Goal: Share content: Share content

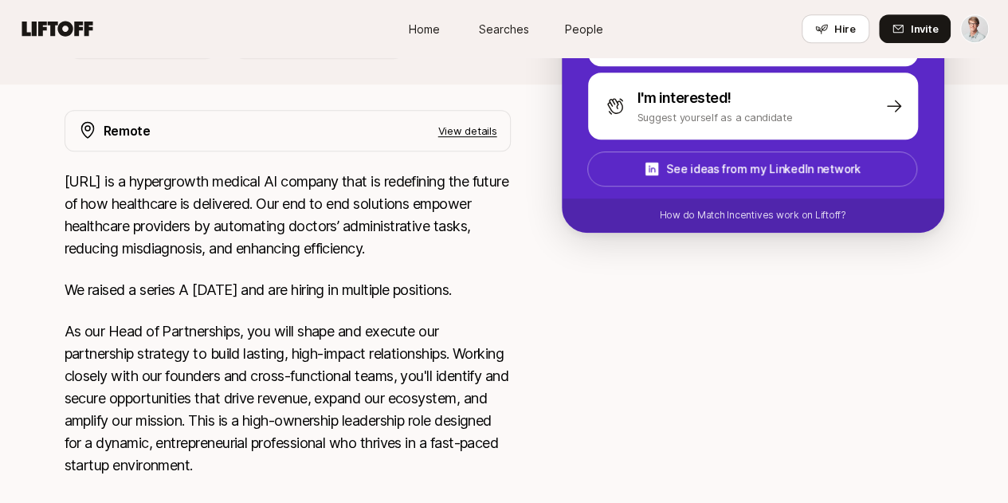
scroll to position [401, 0]
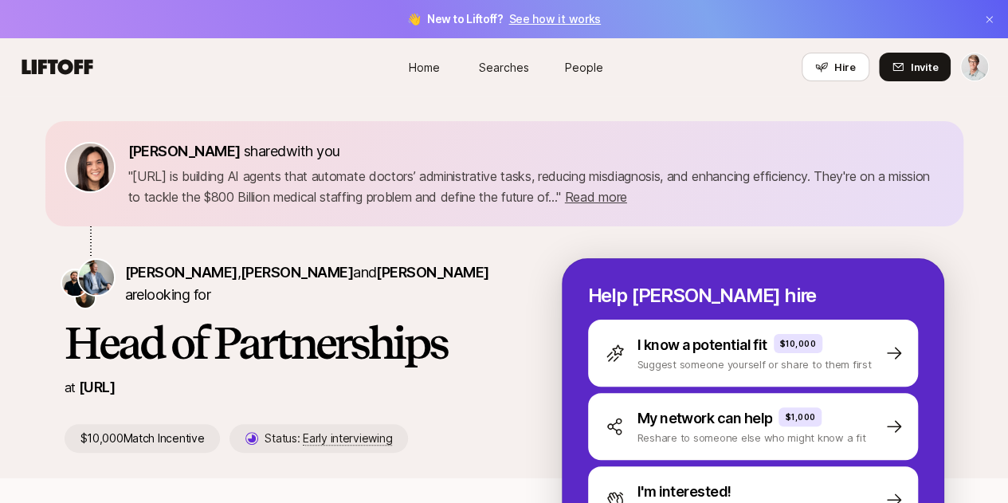
click at [510, 70] on span "Searches" at bounding box center [504, 67] width 50 height 17
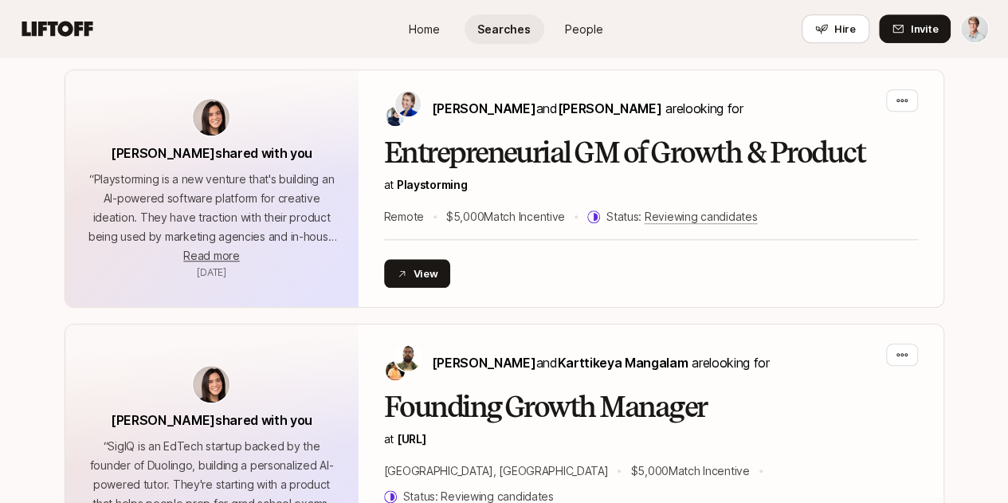
scroll to position [669, 0]
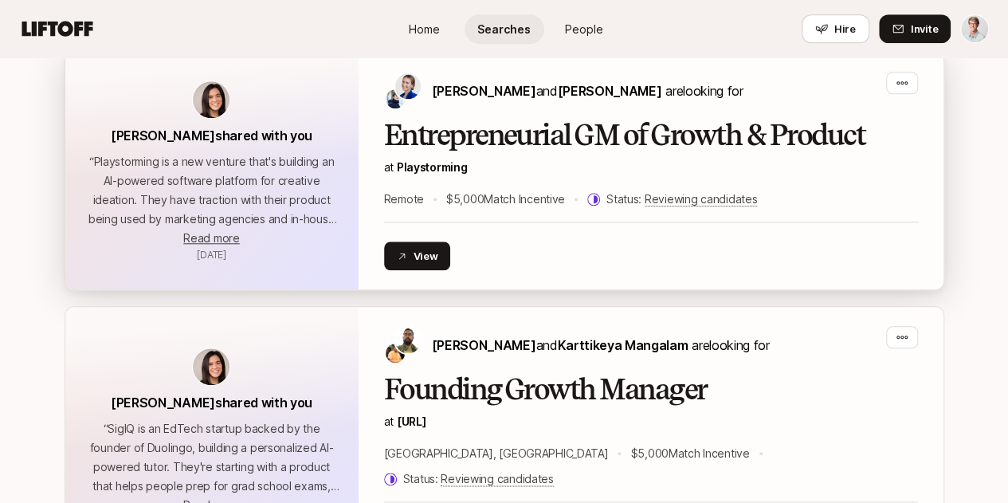
click at [675, 141] on h2 "Entrepreneurial GM of Growth & Product" at bounding box center [651, 135] width 534 height 32
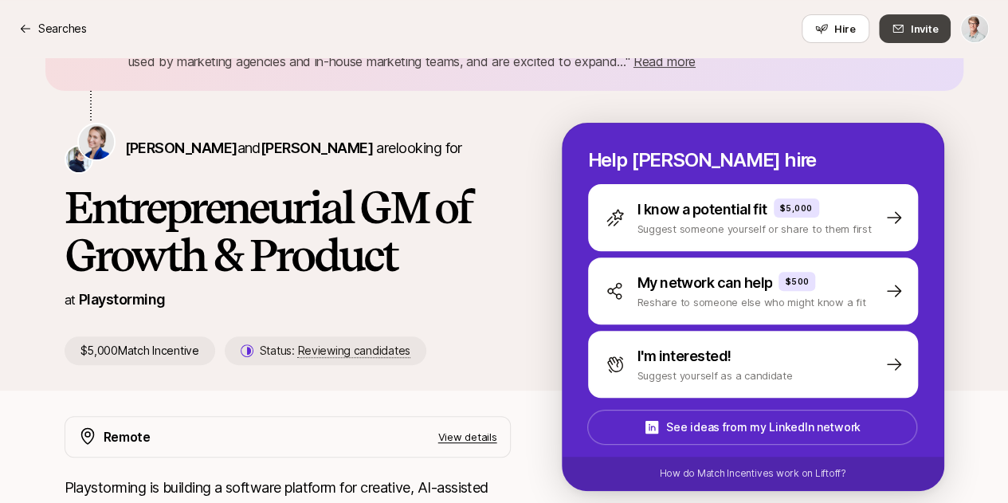
scroll to position [132, 0]
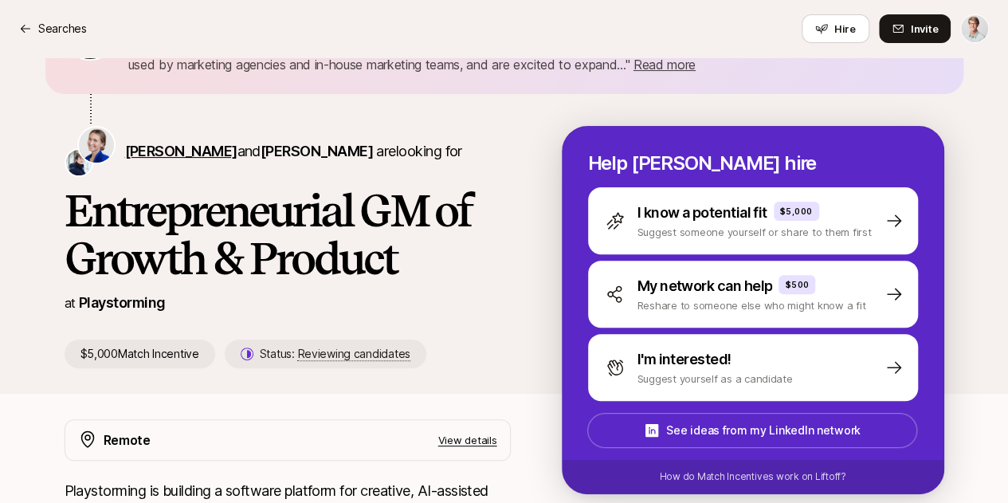
drag, startPoint x: 209, startPoint y: 151, endPoint x: 107, endPoint y: 142, distance: 103.1
click at [125, 143] on span "Daniela Plattner and Hayley Darden" at bounding box center [249, 151] width 248 height 17
copy span "Daniela Plattner"
drag, startPoint x: 339, startPoint y: 151, endPoint x: 245, endPoint y: 139, distance: 94.6
click at [242, 143] on p "Daniela Plattner and Hayley Darden are looking for" at bounding box center [293, 151] width 337 height 22
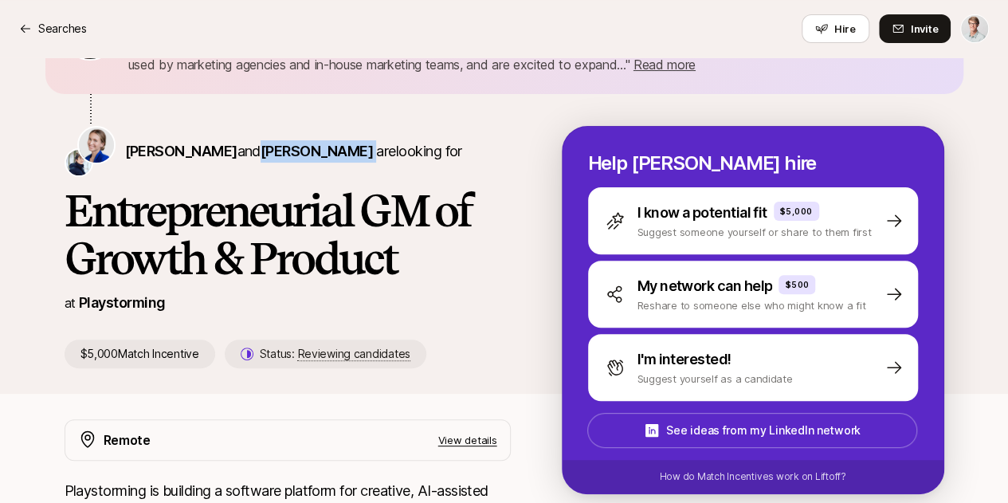
copy p "Hayley Darden"
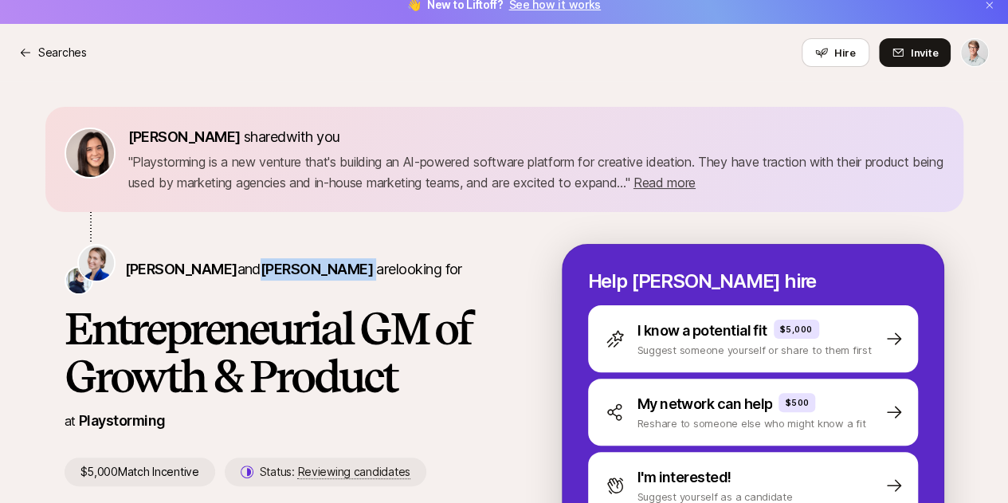
scroll to position [0, 0]
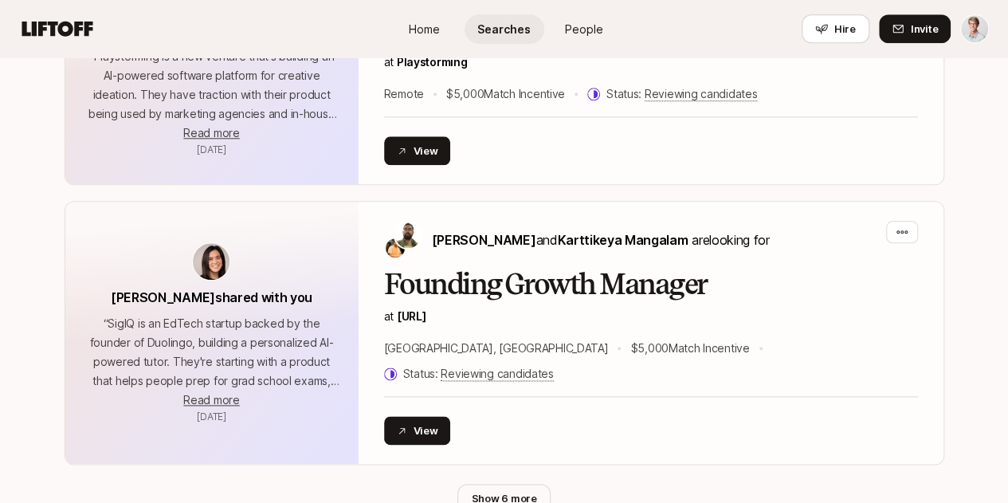
scroll to position [880, 0]
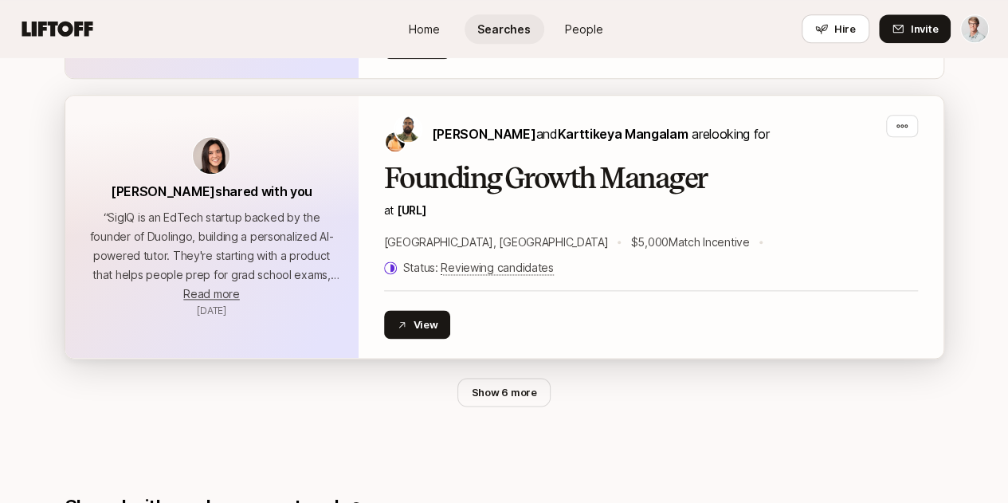
click at [594, 184] on h2 "Founding Growth Manager" at bounding box center [651, 178] width 534 height 32
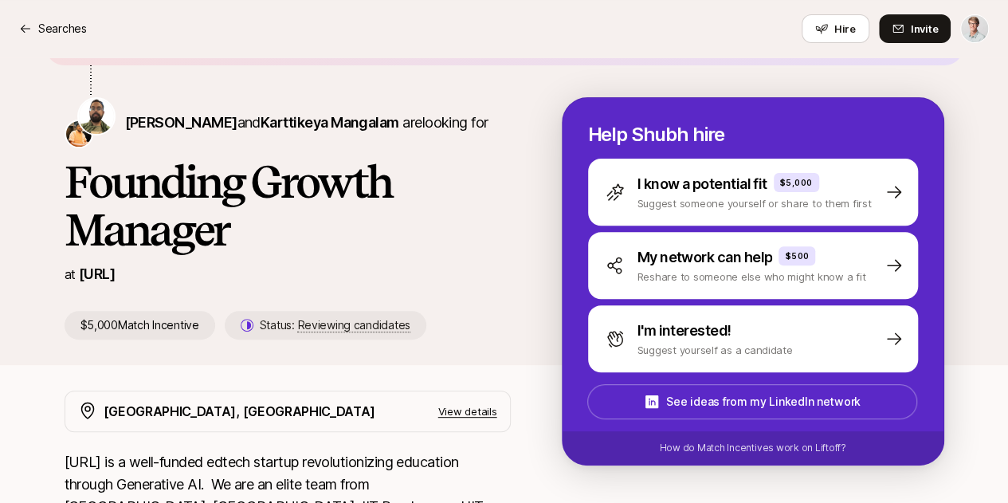
scroll to position [155, 0]
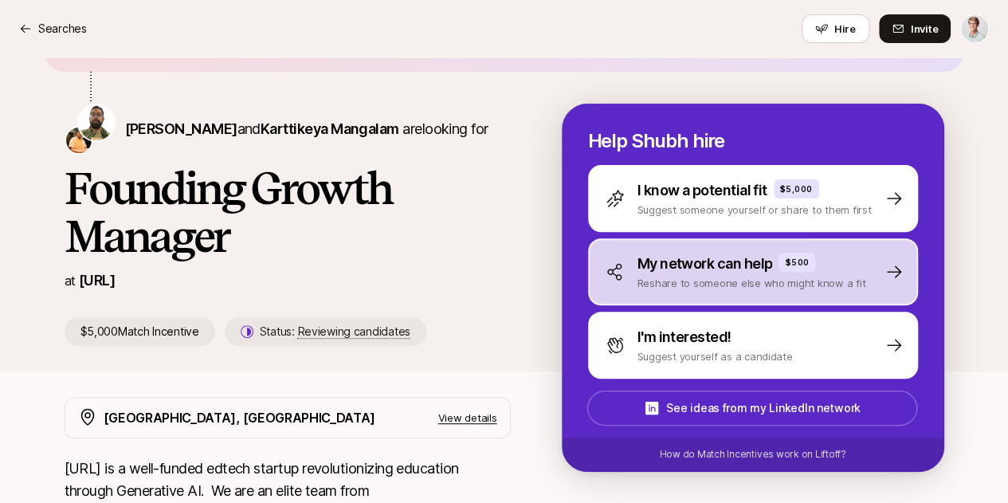
click at [854, 279] on p "Reshare to someone else who might know a fit" at bounding box center [751, 283] width 229 height 16
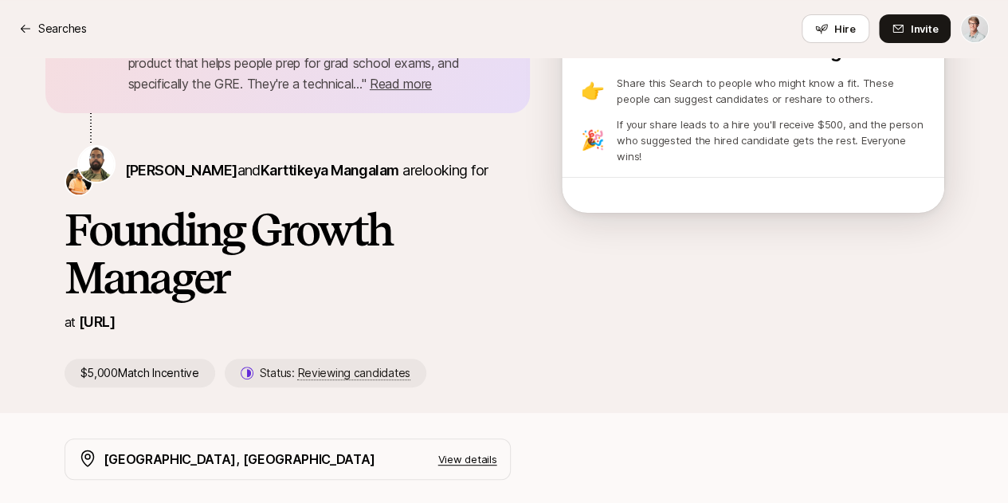
scroll to position [18, 0]
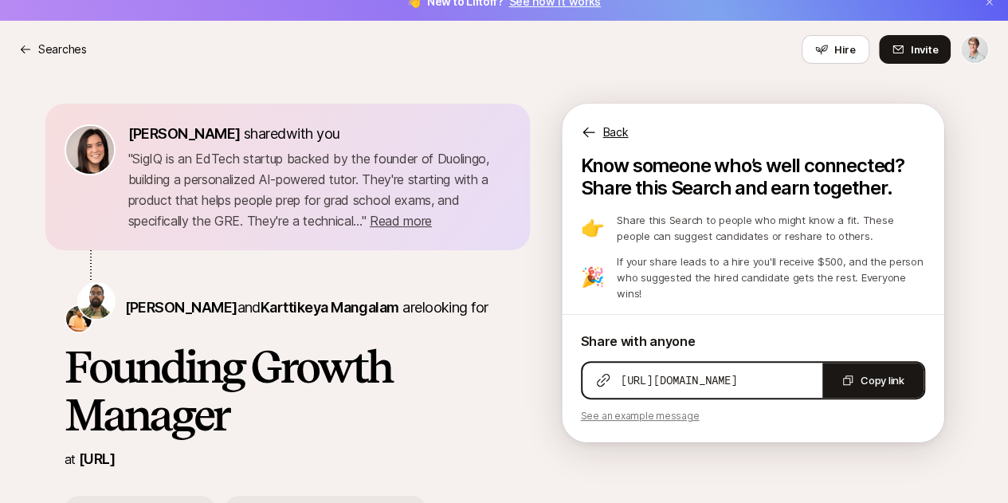
click at [738, 382] on span "https://app.liftoff.xyz/s/z5zEbF" at bounding box center [678, 380] width 117 height 16
click at [882, 385] on button "Copy link" at bounding box center [872, 379] width 101 height 35
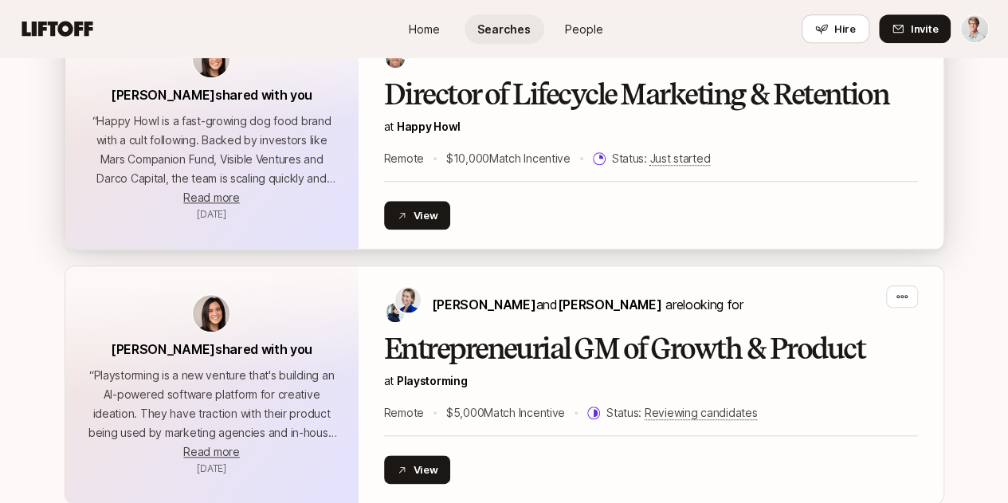
scroll to position [671, 0]
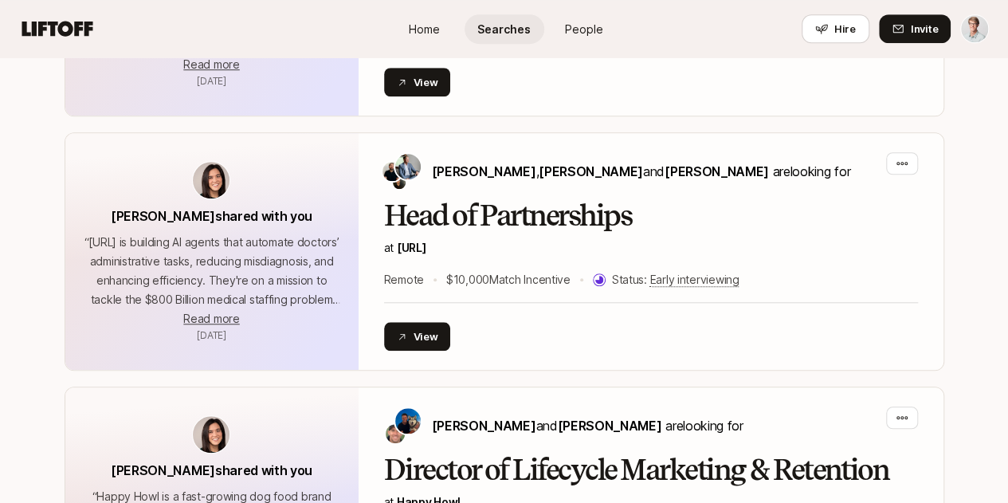
scroll to position [578, 0]
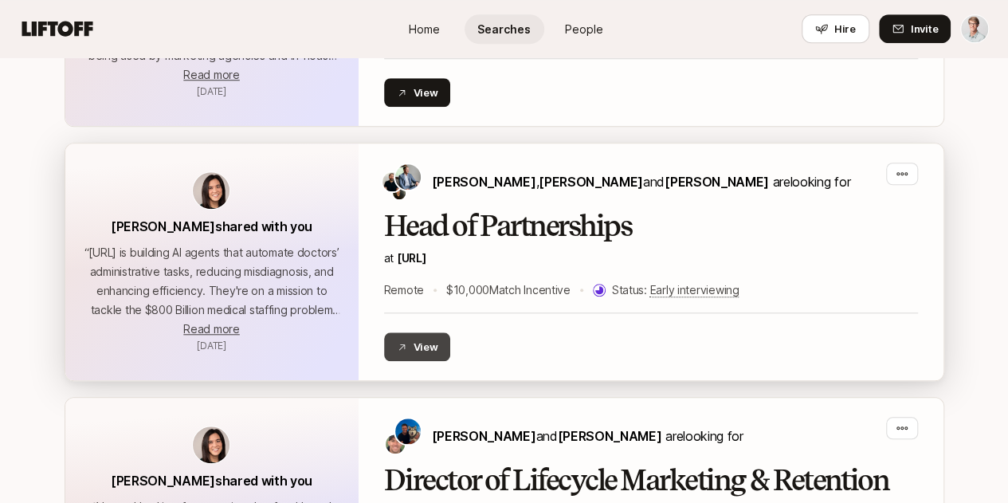
click at [410, 346] on button "View" at bounding box center [417, 346] width 67 height 29
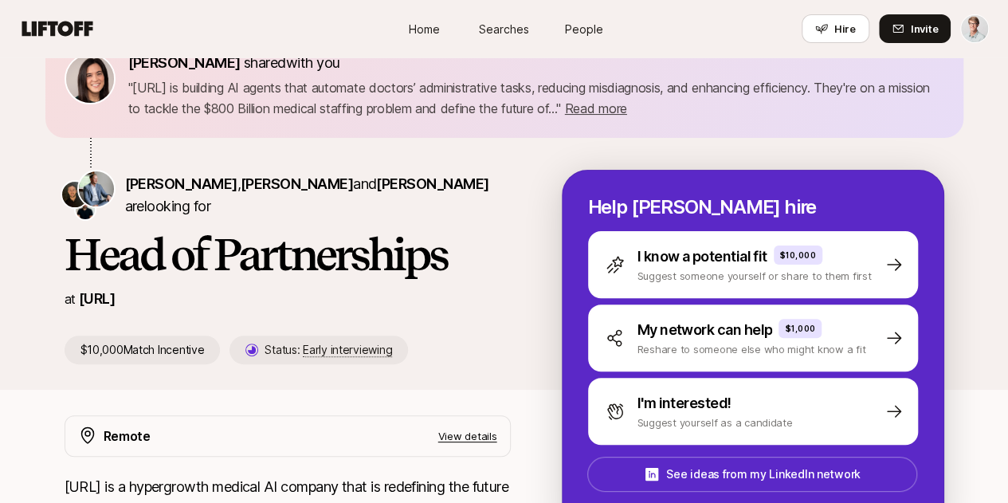
scroll to position [116, 0]
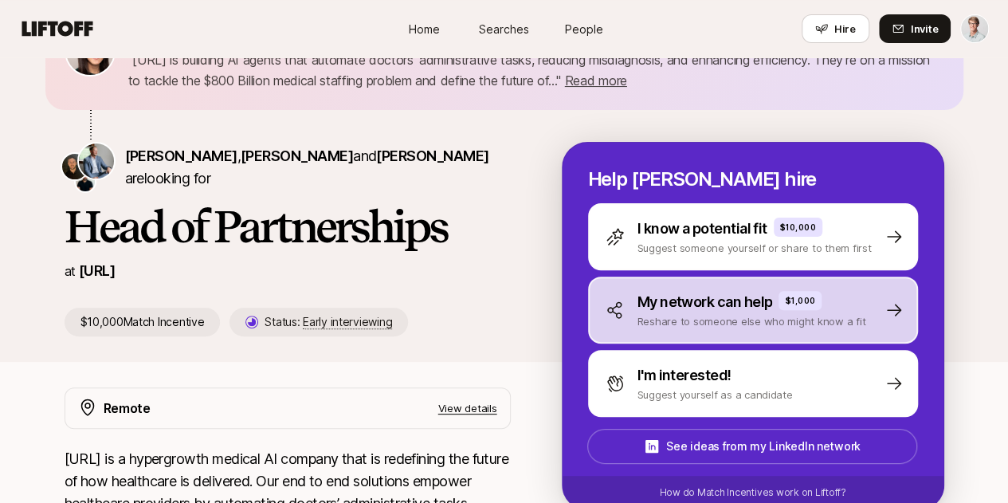
click at [745, 303] on p "My network can help" at bounding box center [704, 302] width 135 height 22
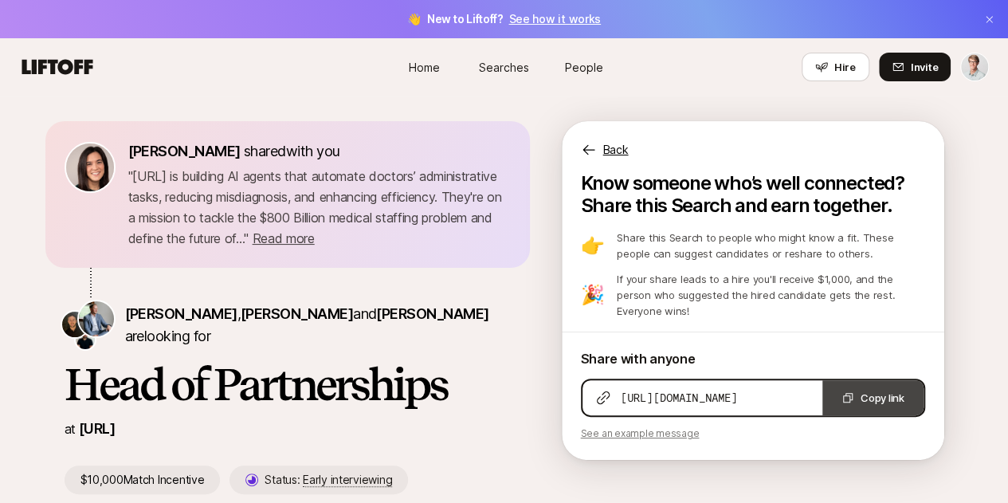
click at [876, 396] on button "Copy link" at bounding box center [872, 397] width 101 height 35
